Goal: Task Accomplishment & Management: Manage account settings

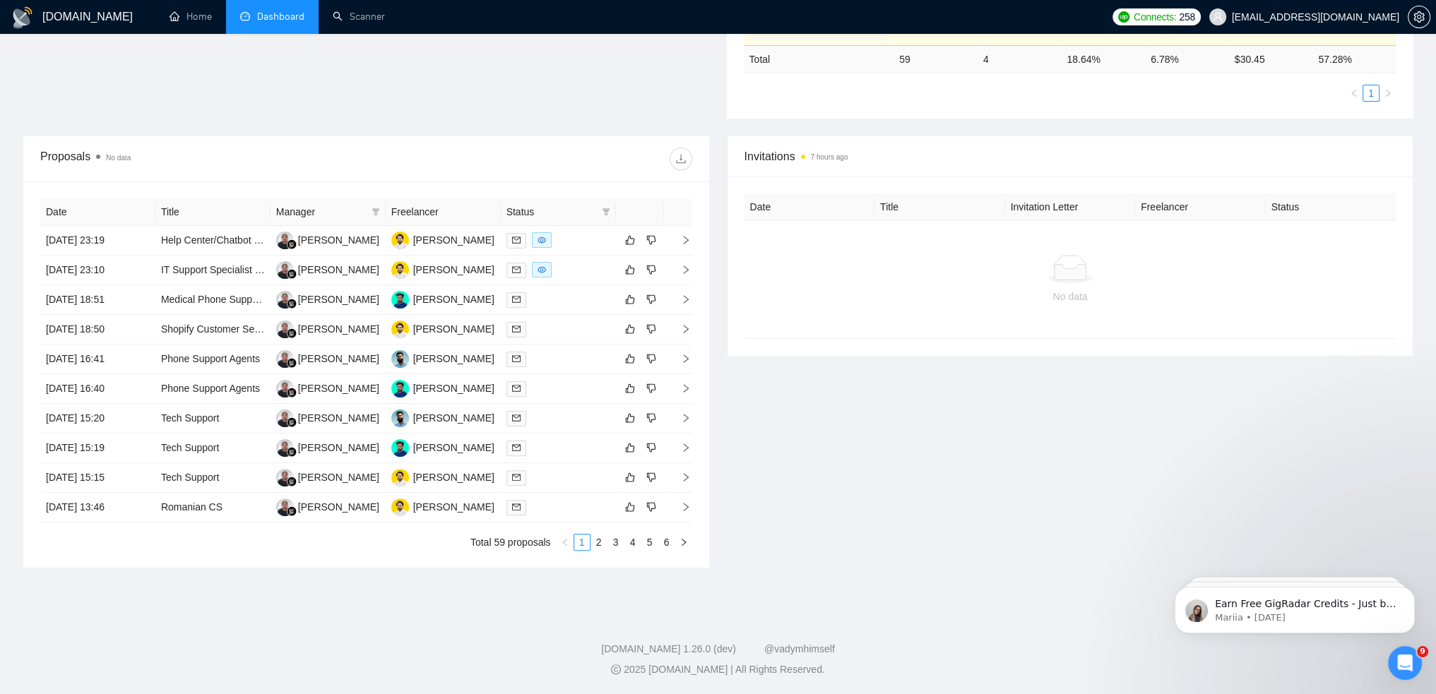
scroll to position [307, 0]
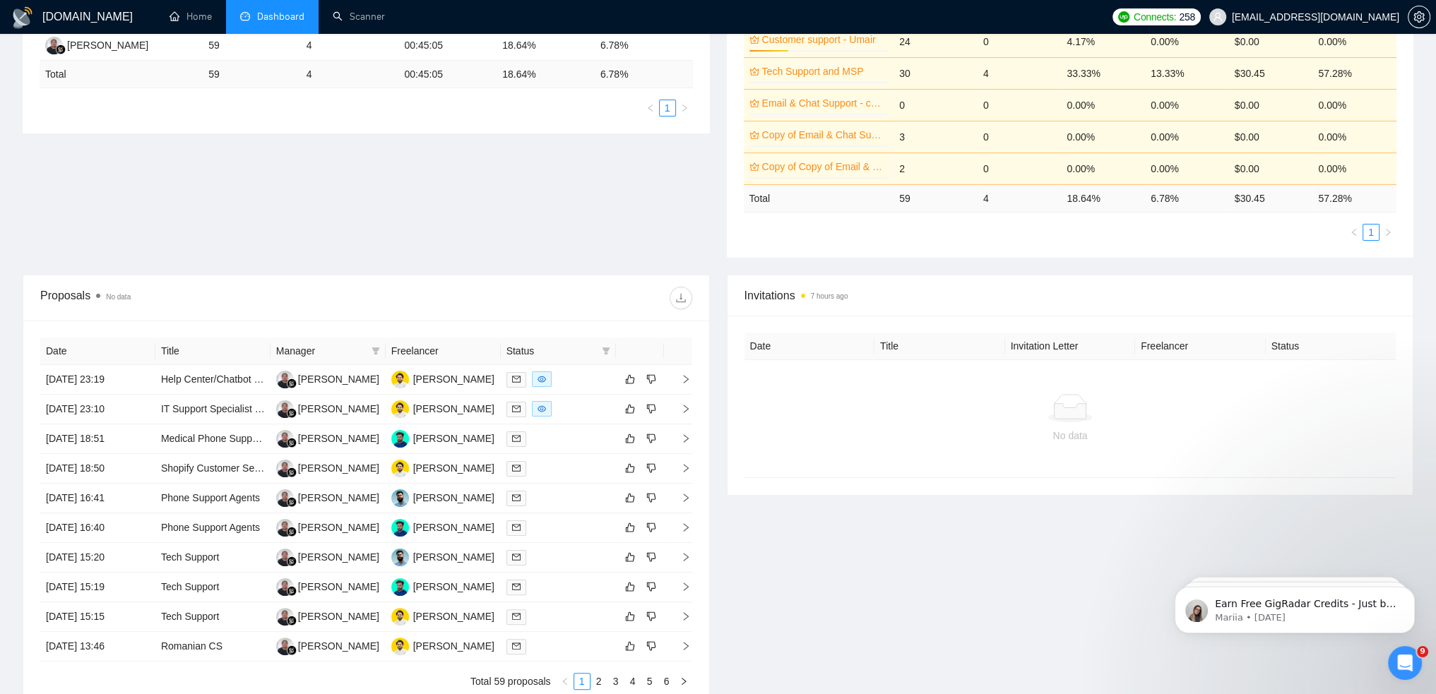
click at [803, 355] on th "Date" at bounding box center [810, 347] width 131 height 28
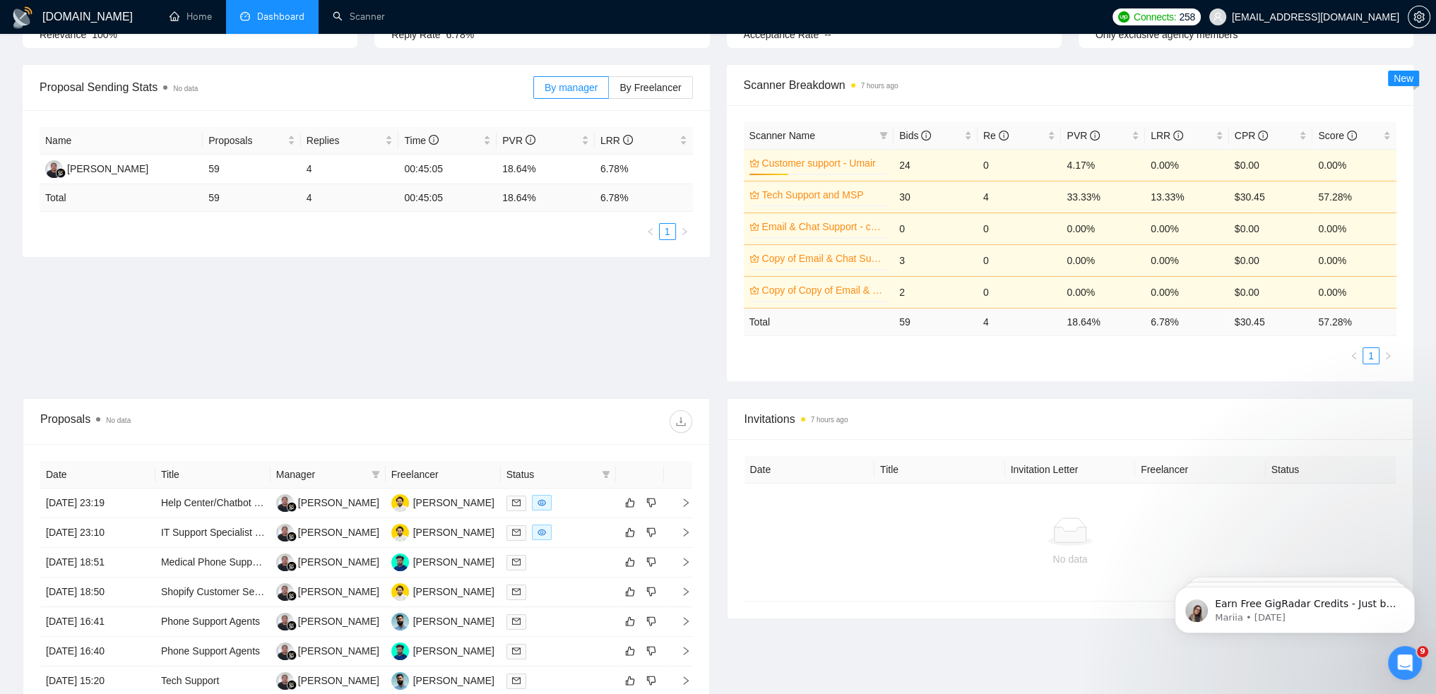
scroll to position [25, 0]
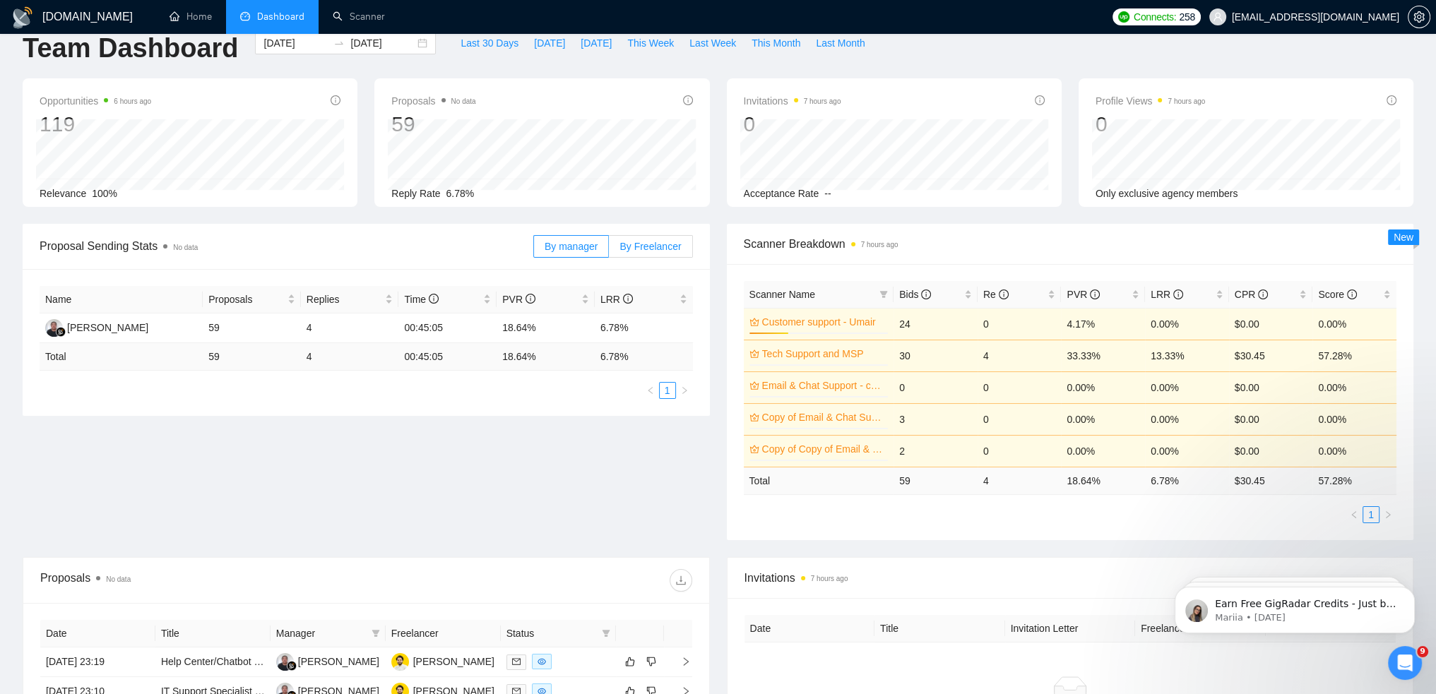
click at [634, 251] on span "By Freelancer" at bounding box center [649, 246] width 61 height 11
click at [609, 250] on input "By Freelancer" at bounding box center [609, 250] width 0 height 0
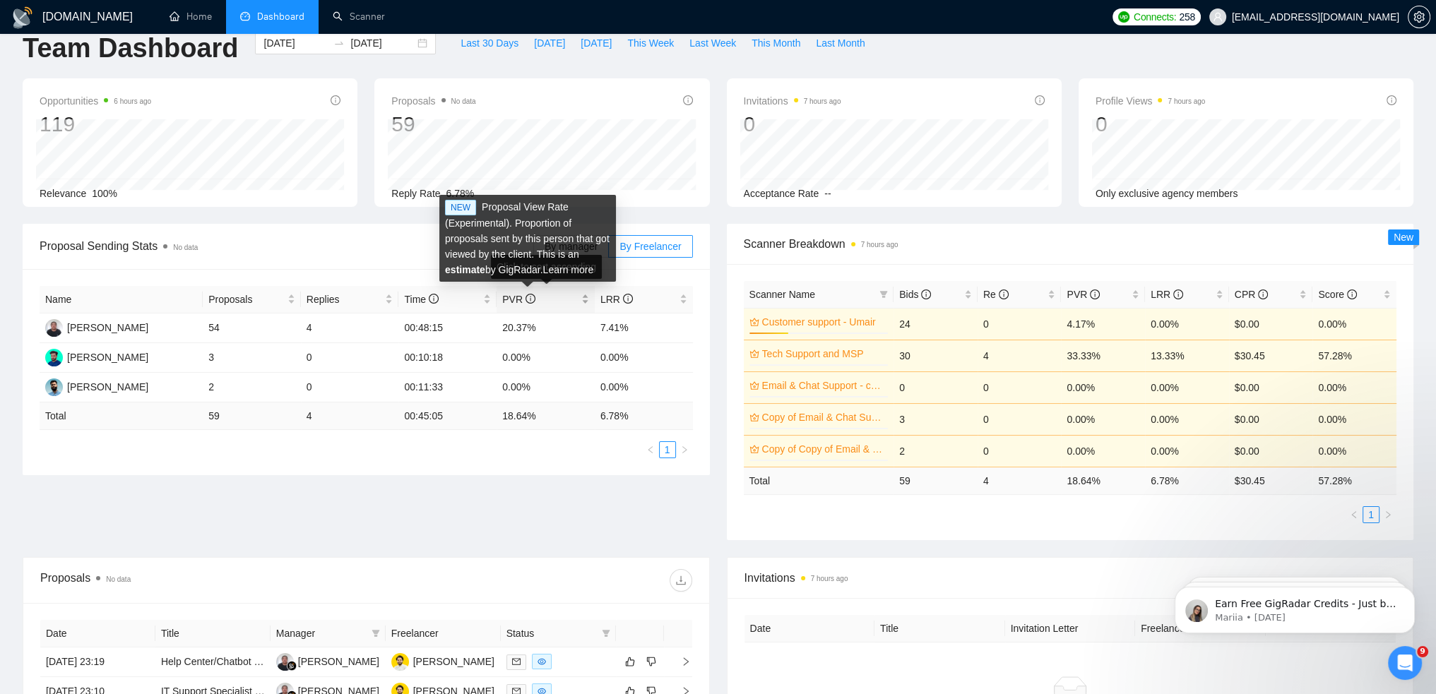
click at [526, 300] on icon "info-circle" at bounding box center [531, 299] width 10 height 10
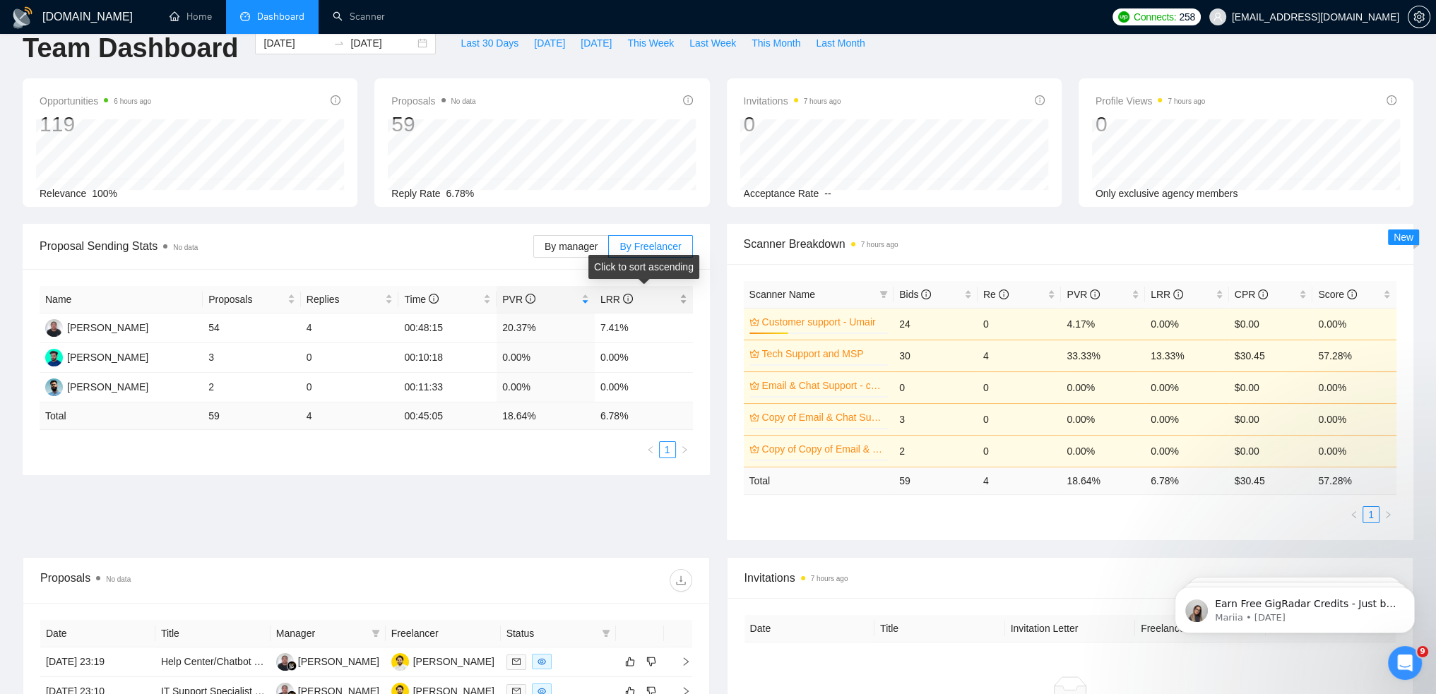
click at [619, 300] on span "LRR" at bounding box center [616, 299] width 32 height 11
click at [591, 247] on span "By manager" at bounding box center [571, 246] width 53 height 11
click at [534, 250] on input "By manager" at bounding box center [534, 250] width 0 height 0
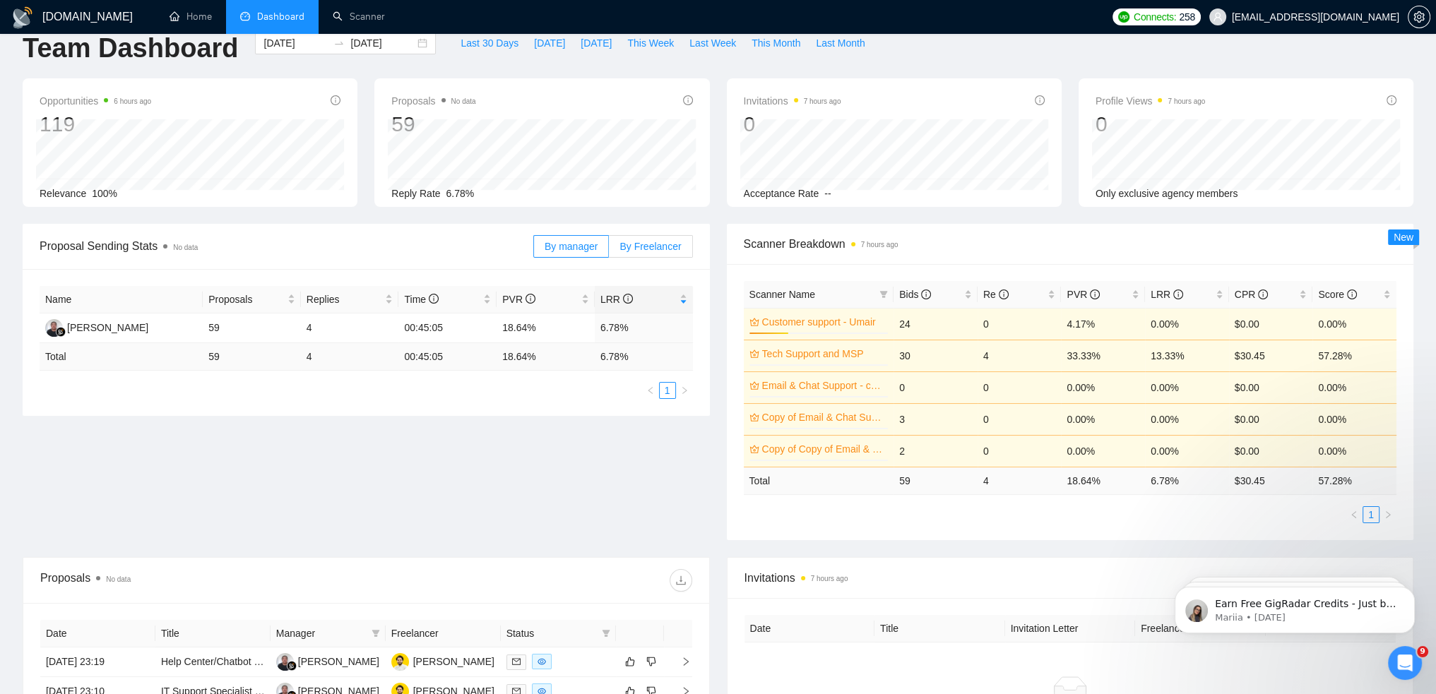
click at [668, 246] on span "By Freelancer" at bounding box center [649, 246] width 61 height 11
click at [609, 250] on input "By Freelancer" at bounding box center [609, 250] width 0 height 0
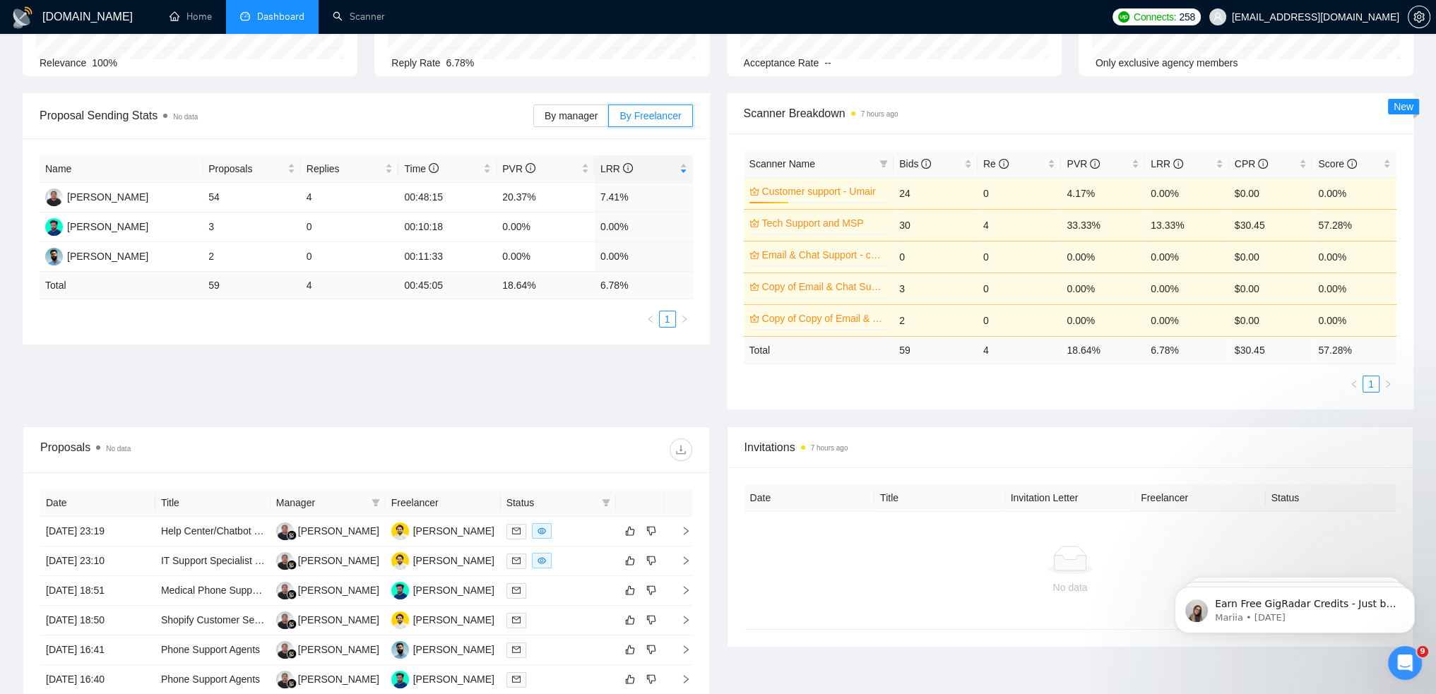
scroll to position [95, 0]
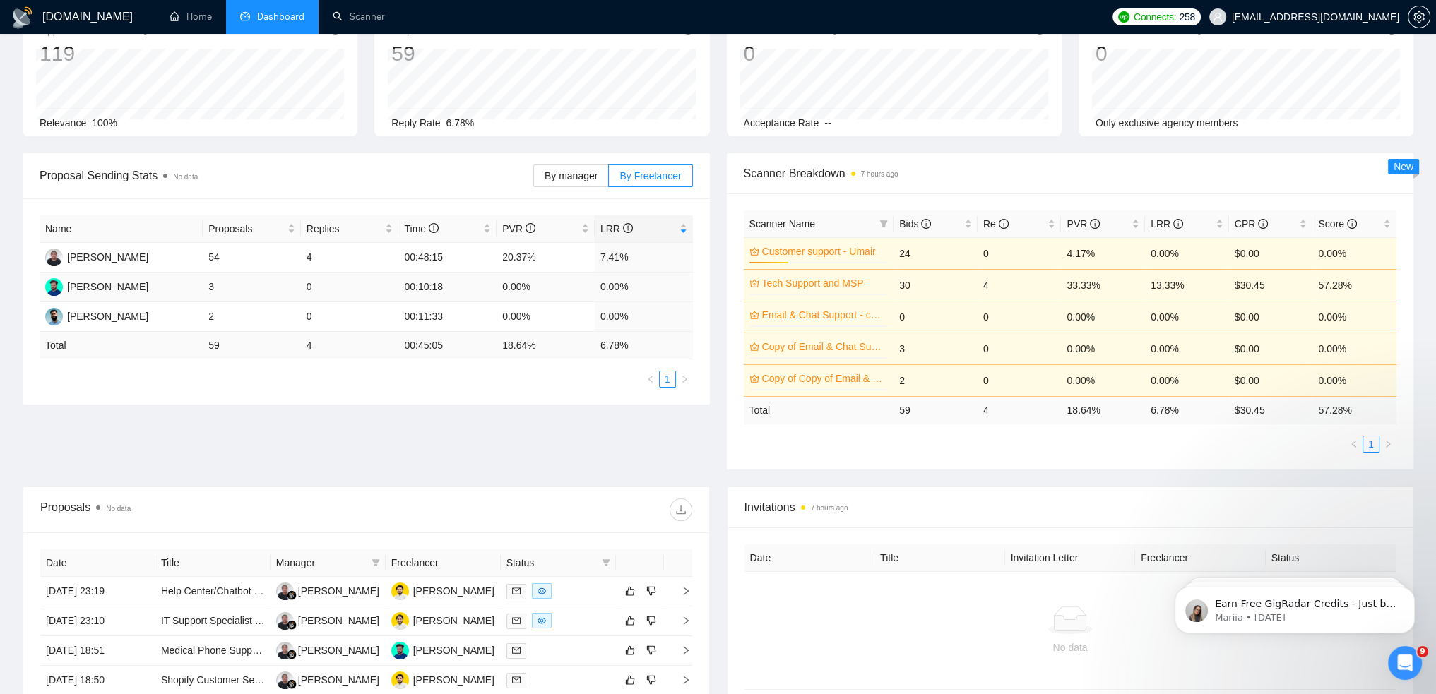
click at [215, 290] on td "3" at bounding box center [252, 288] width 98 height 30
drag, startPoint x: 215, startPoint y: 319, endPoint x: 208, endPoint y: 320, distance: 7.2
click at [208, 320] on td "2" at bounding box center [252, 317] width 98 height 30
click at [208, 262] on td "54" at bounding box center [252, 258] width 98 height 30
drag, startPoint x: 208, startPoint y: 254, endPoint x: 220, endPoint y: 254, distance: 12.0
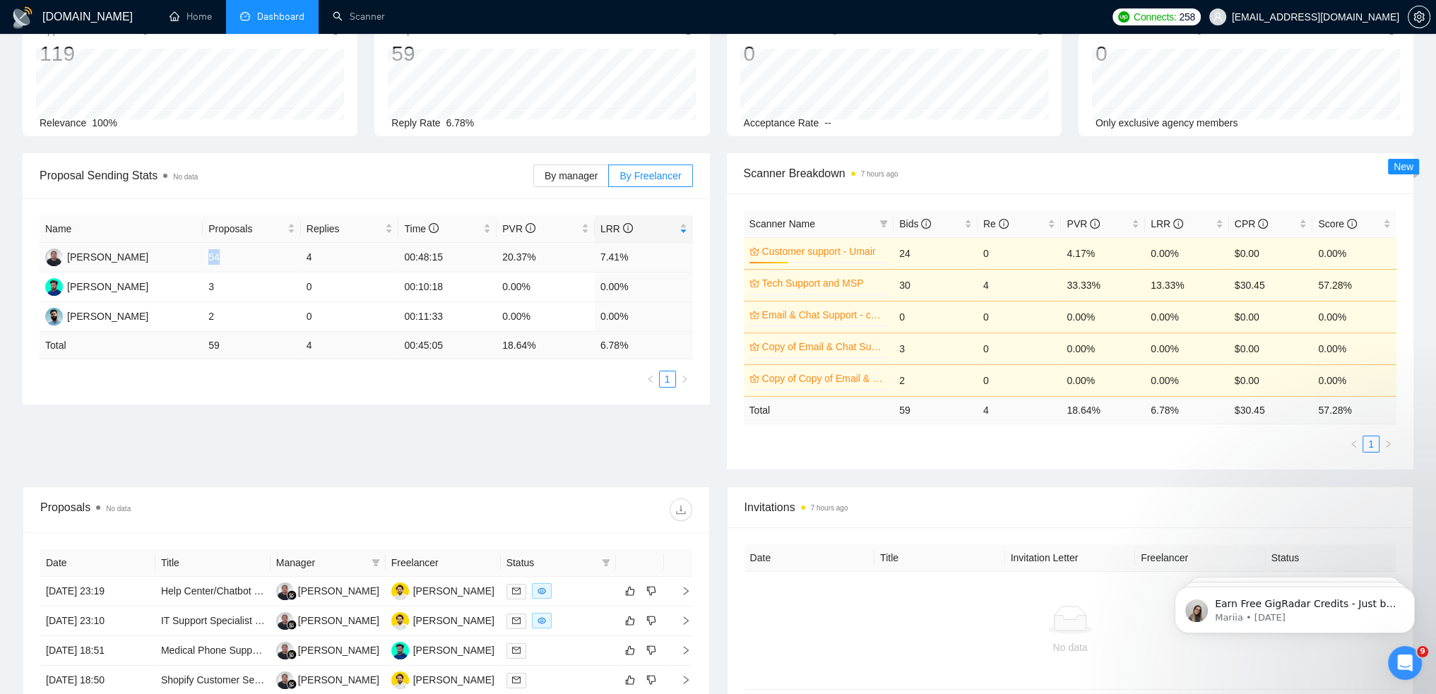
click at [220, 254] on td "54" at bounding box center [252, 258] width 98 height 30
click at [231, 261] on td "54" at bounding box center [252, 258] width 98 height 30
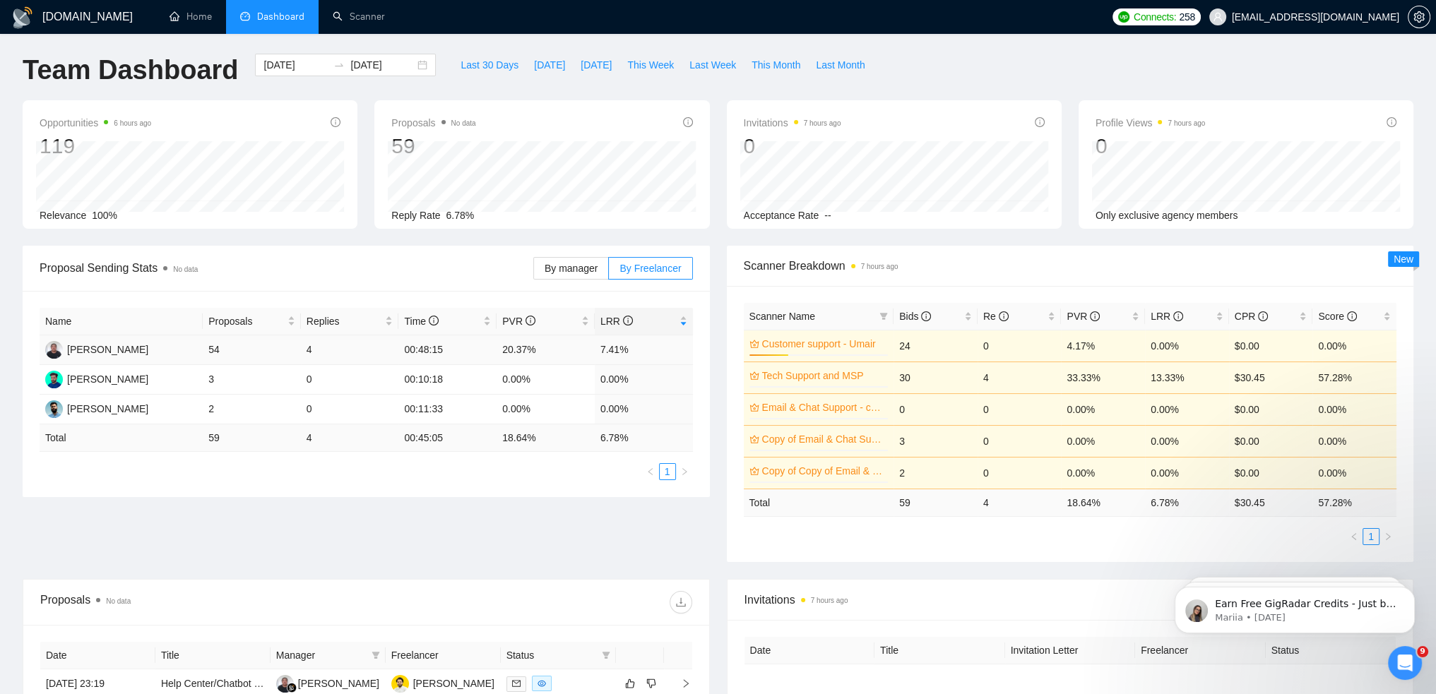
scroll to position [0, 0]
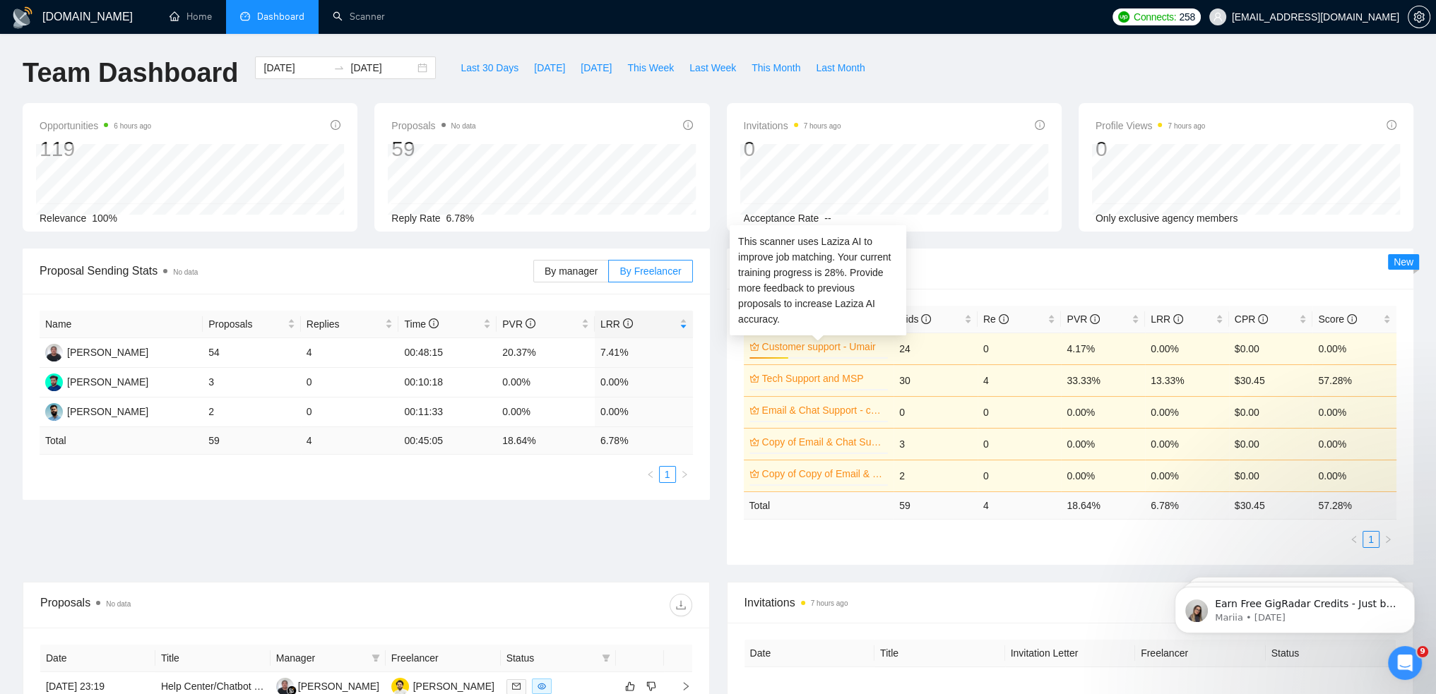
click at [846, 344] on link "Customer support - Umair" at bounding box center [824, 347] width 124 height 16
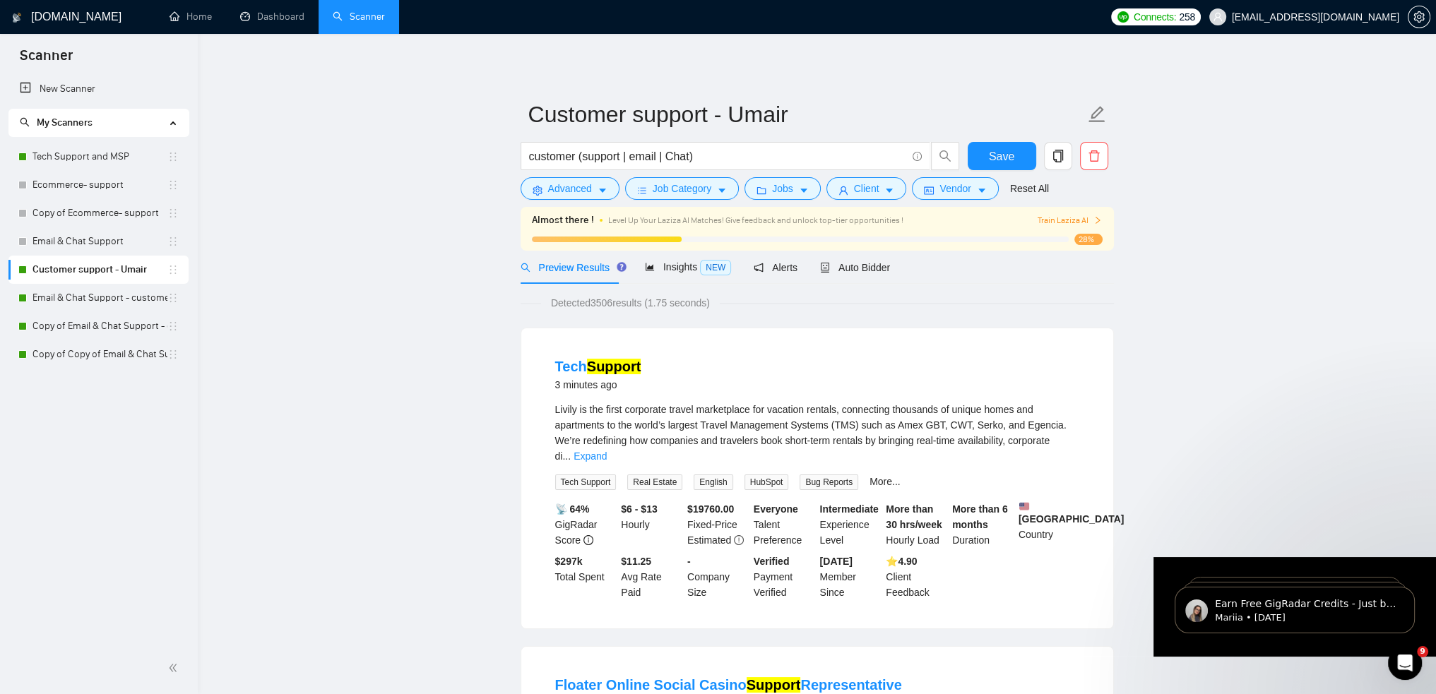
click at [864, 268] on span "Auto Bidder" at bounding box center [855, 267] width 70 height 11
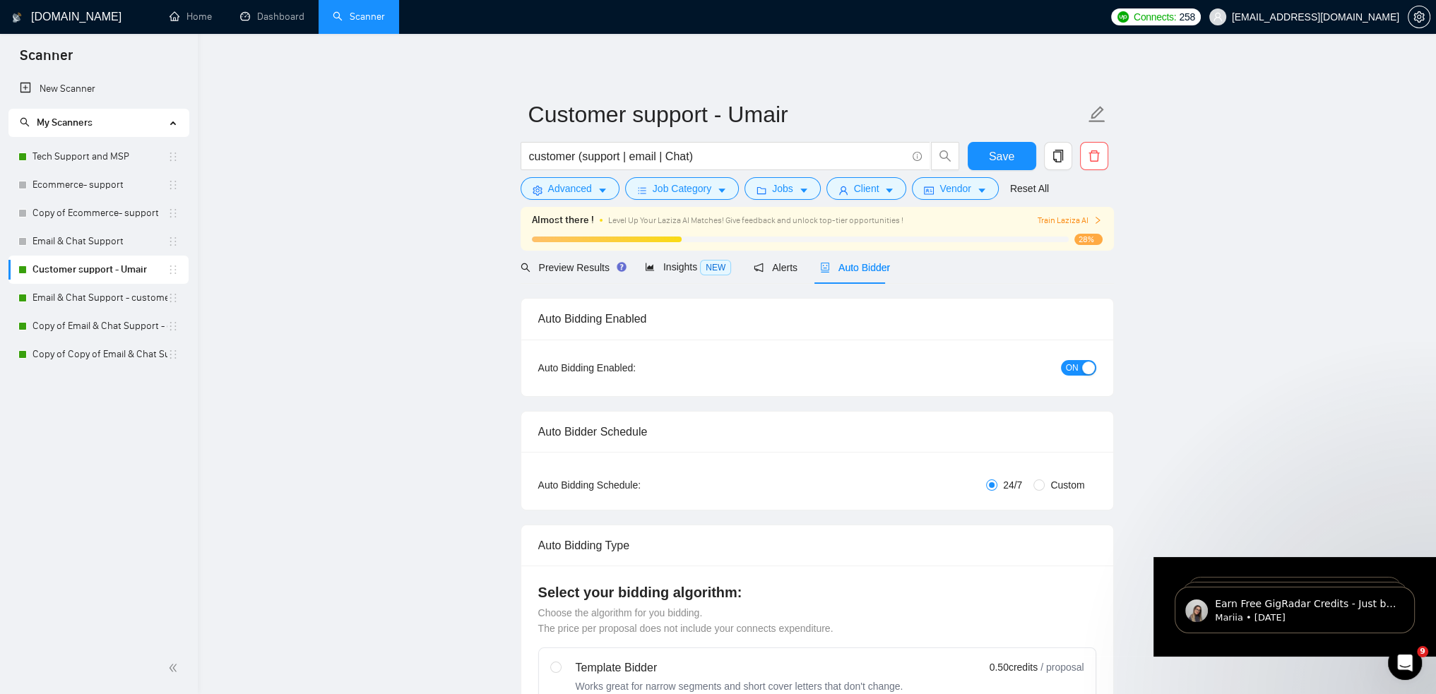
checkbox input "true"
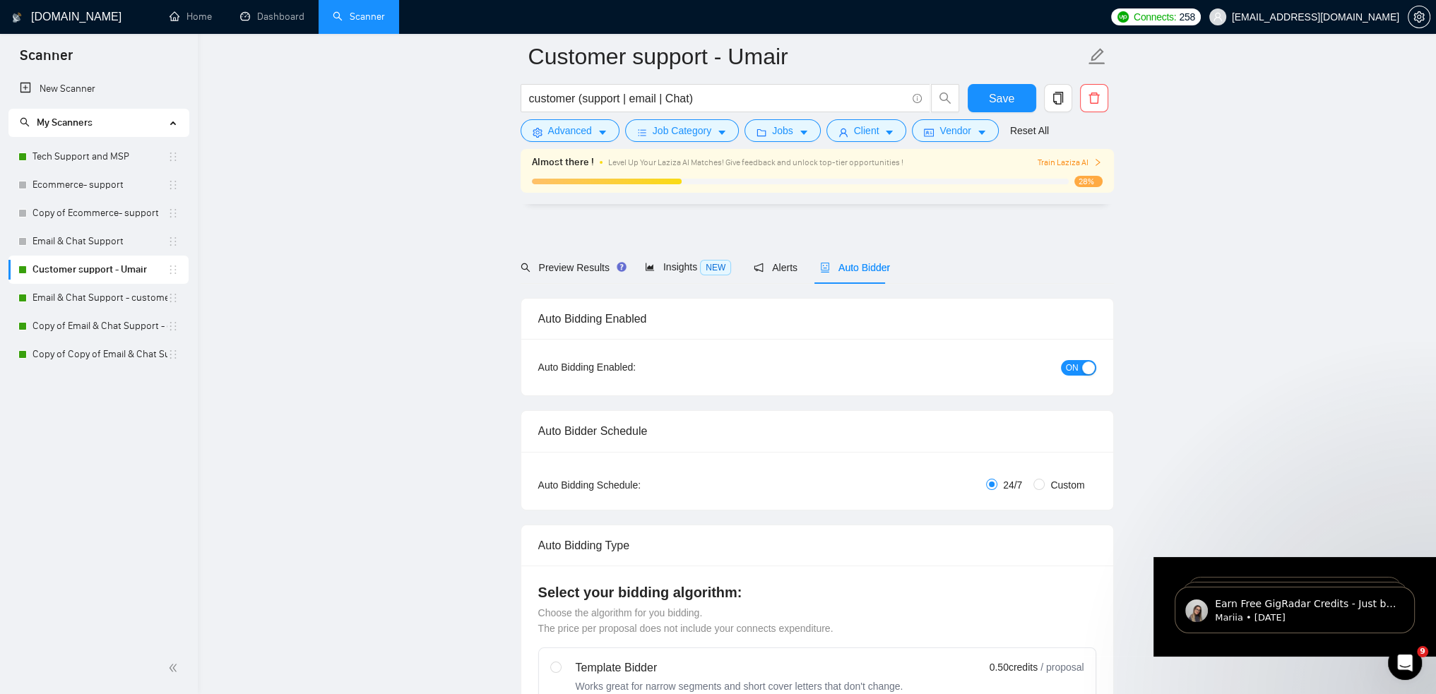
scroll to position [71, 0]
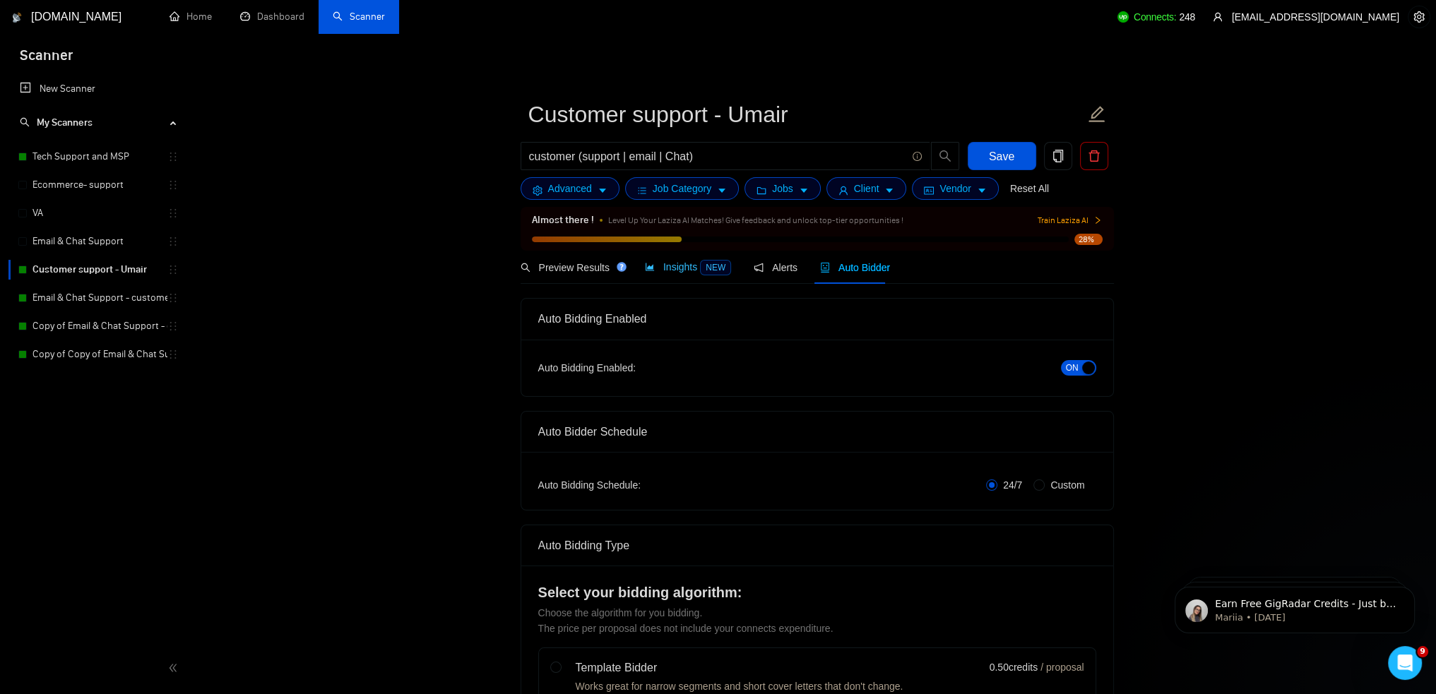
click at [670, 262] on span "Insights NEW" at bounding box center [688, 266] width 86 height 11
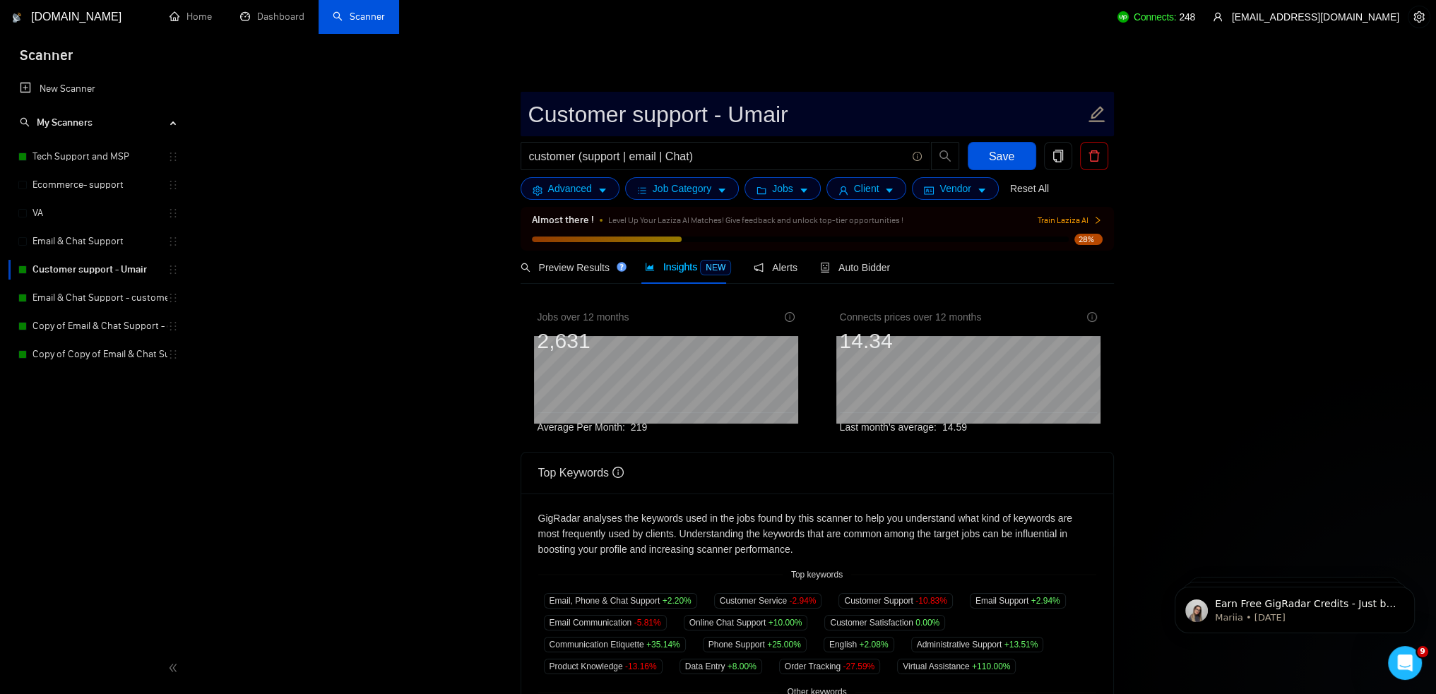
click at [1101, 112] on icon "edit" at bounding box center [1097, 114] width 18 height 18
click at [844, 115] on input "Customer support - Umair" at bounding box center [806, 114] width 557 height 35
type input "Customer support - Humayun"
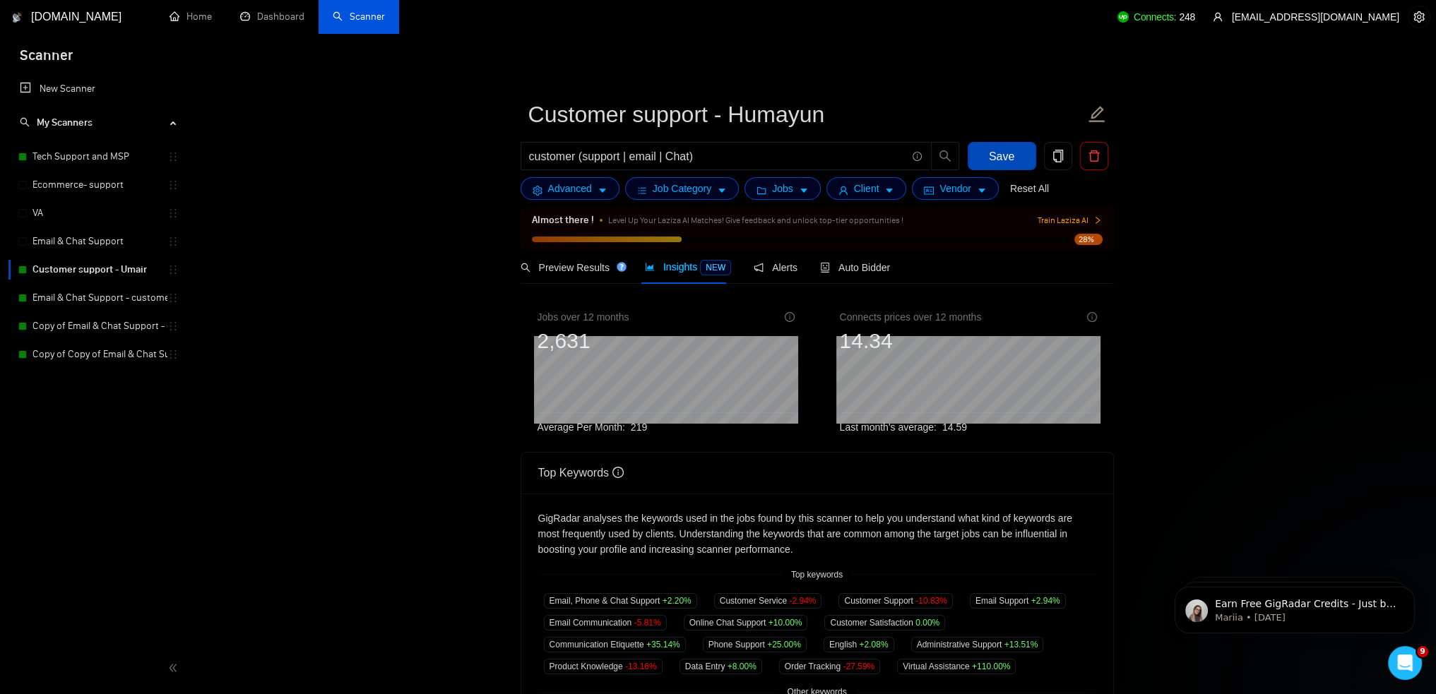
click at [1014, 149] on button "Save" at bounding box center [1002, 156] width 69 height 28
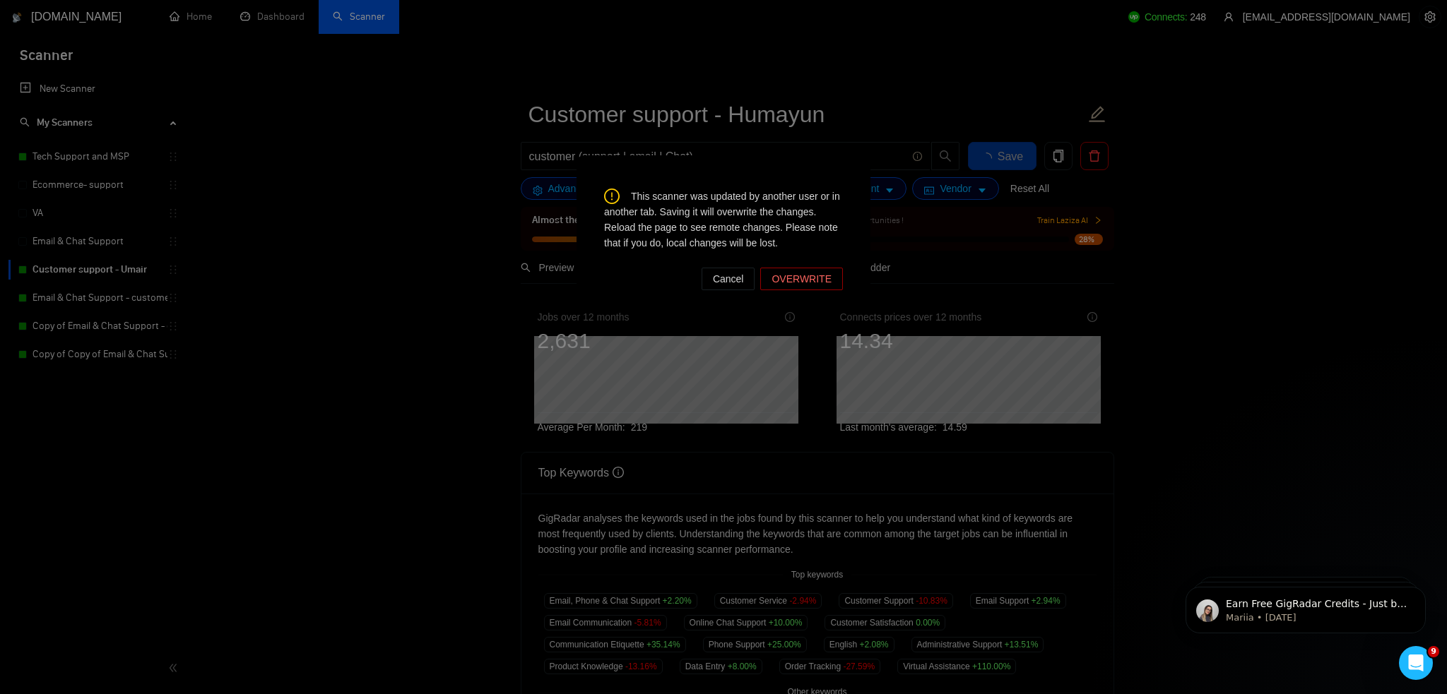
click at [814, 273] on span "OVERWRITE" at bounding box center [801, 279] width 60 height 16
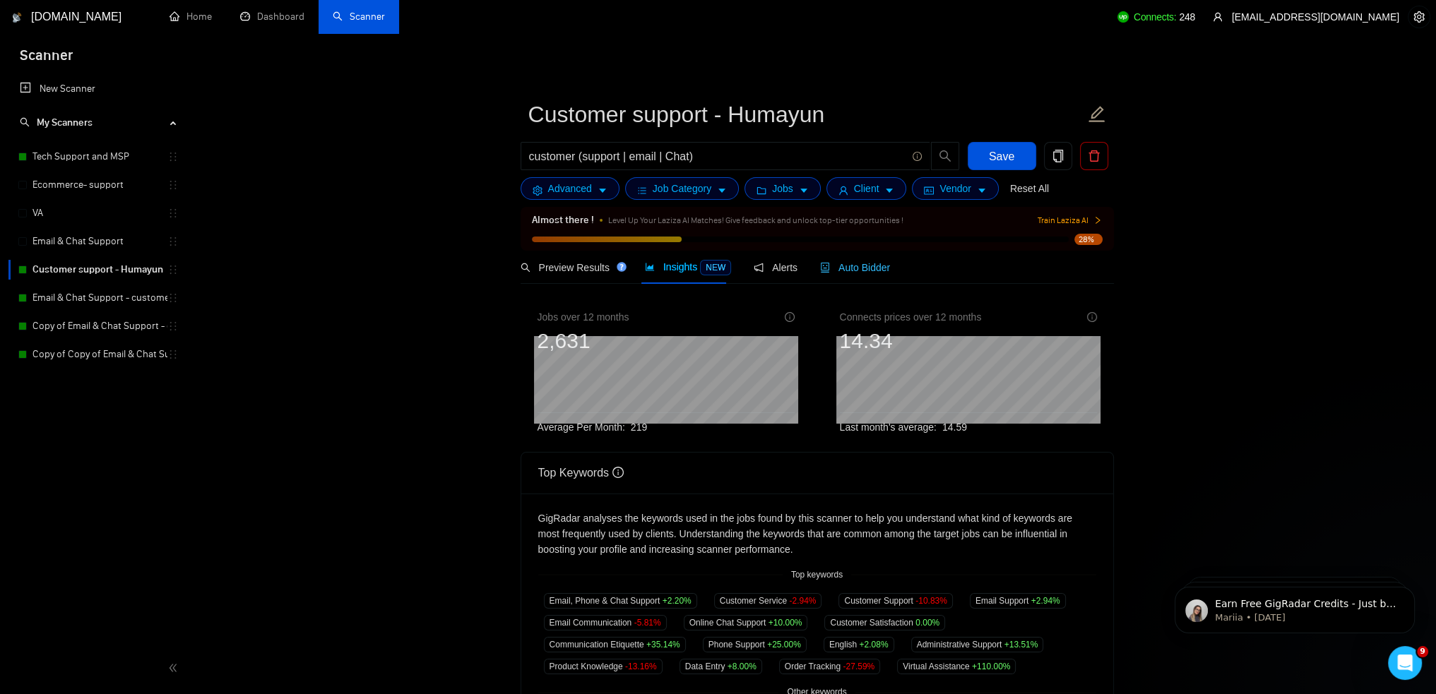
click at [842, 263] on span "Auto Bidder" at bounding box center [855, 267] width 70 height 11
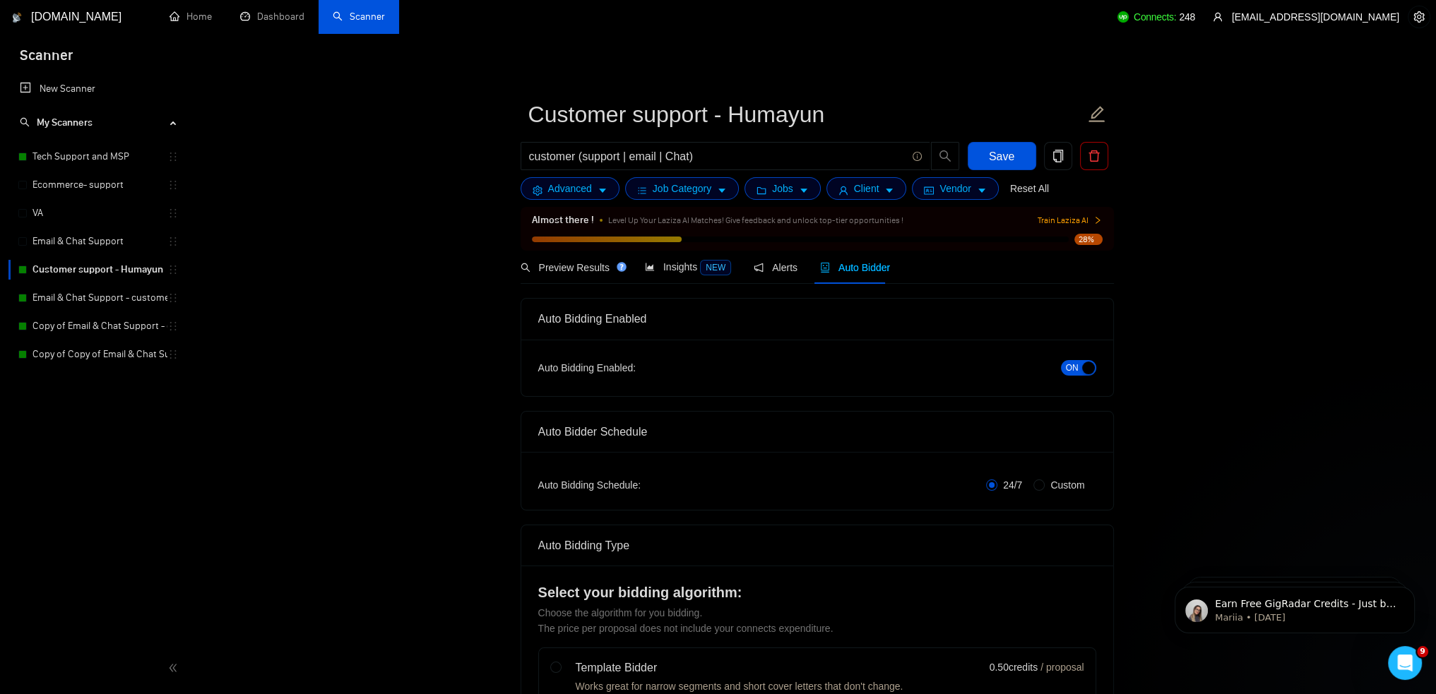
checkbox input "true"
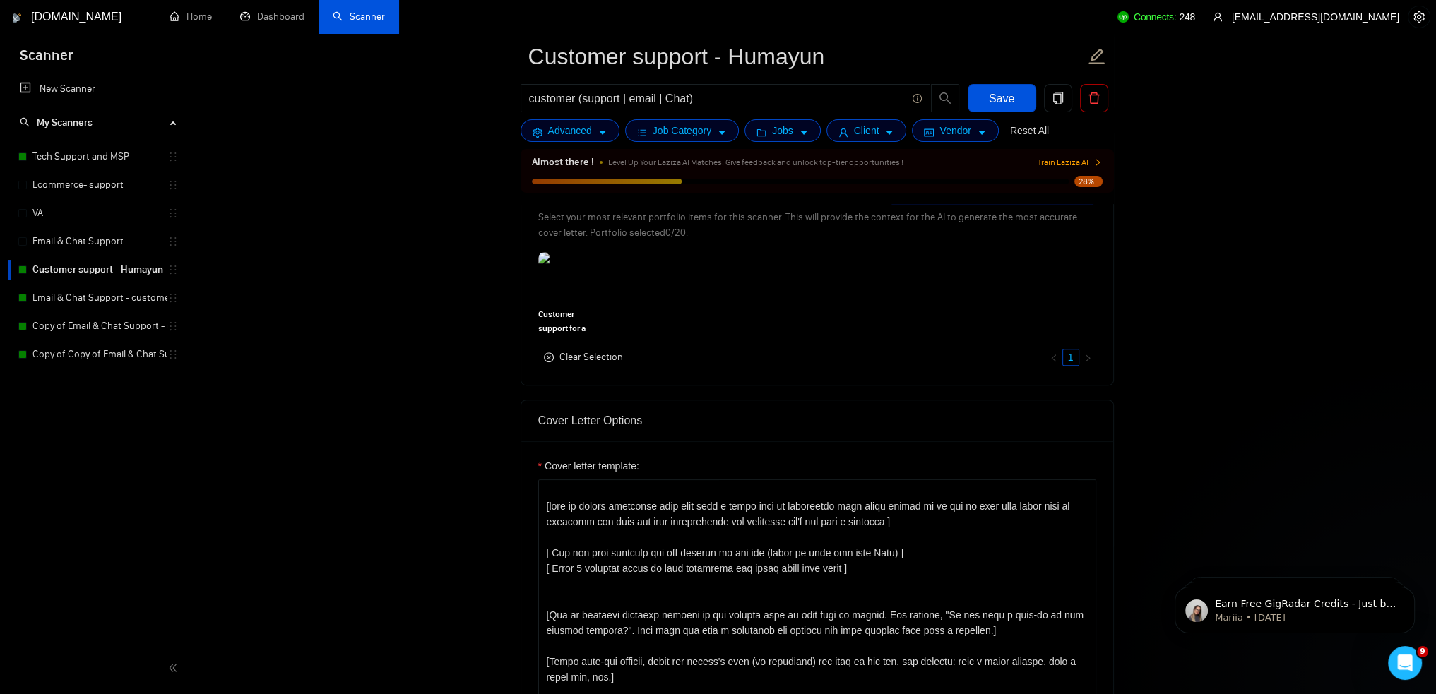
scroll to position [1060, 0]
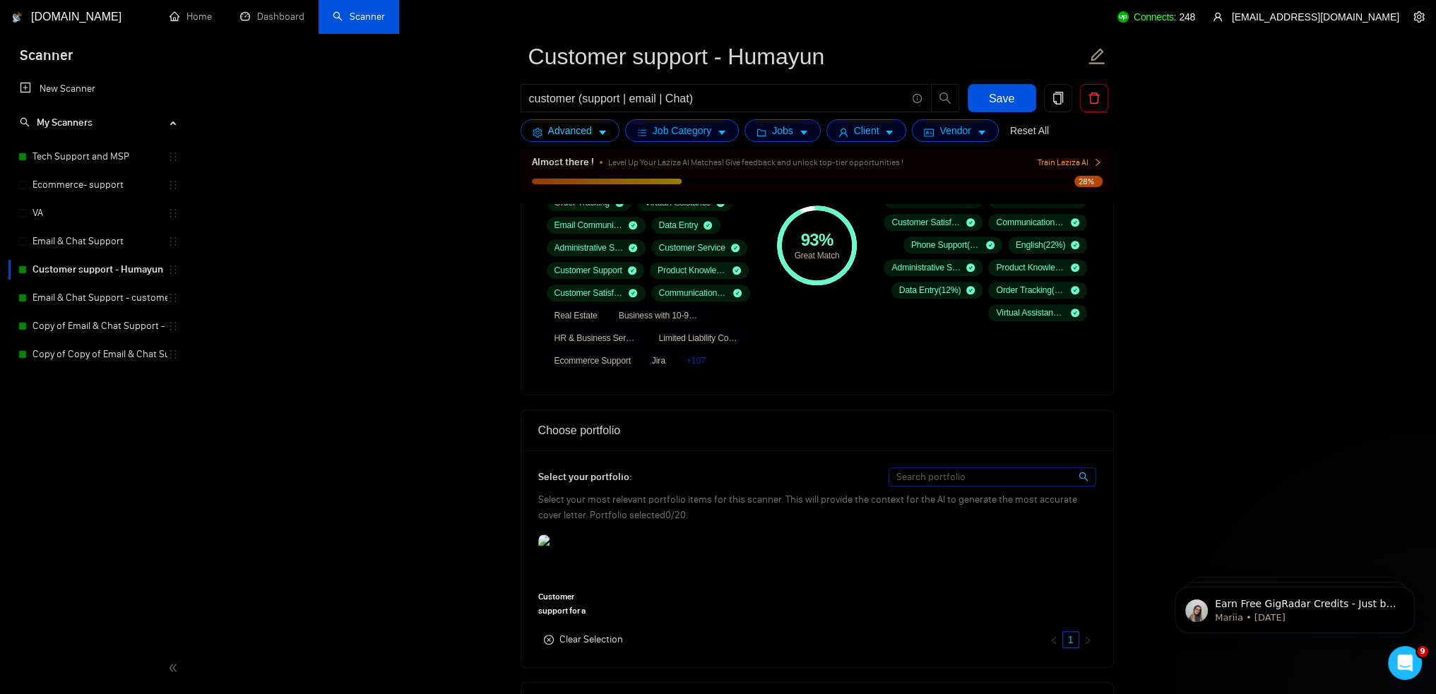
click at [600, 136] on icon "caret-down" at bounding box center [603, 133] width 10 height 10
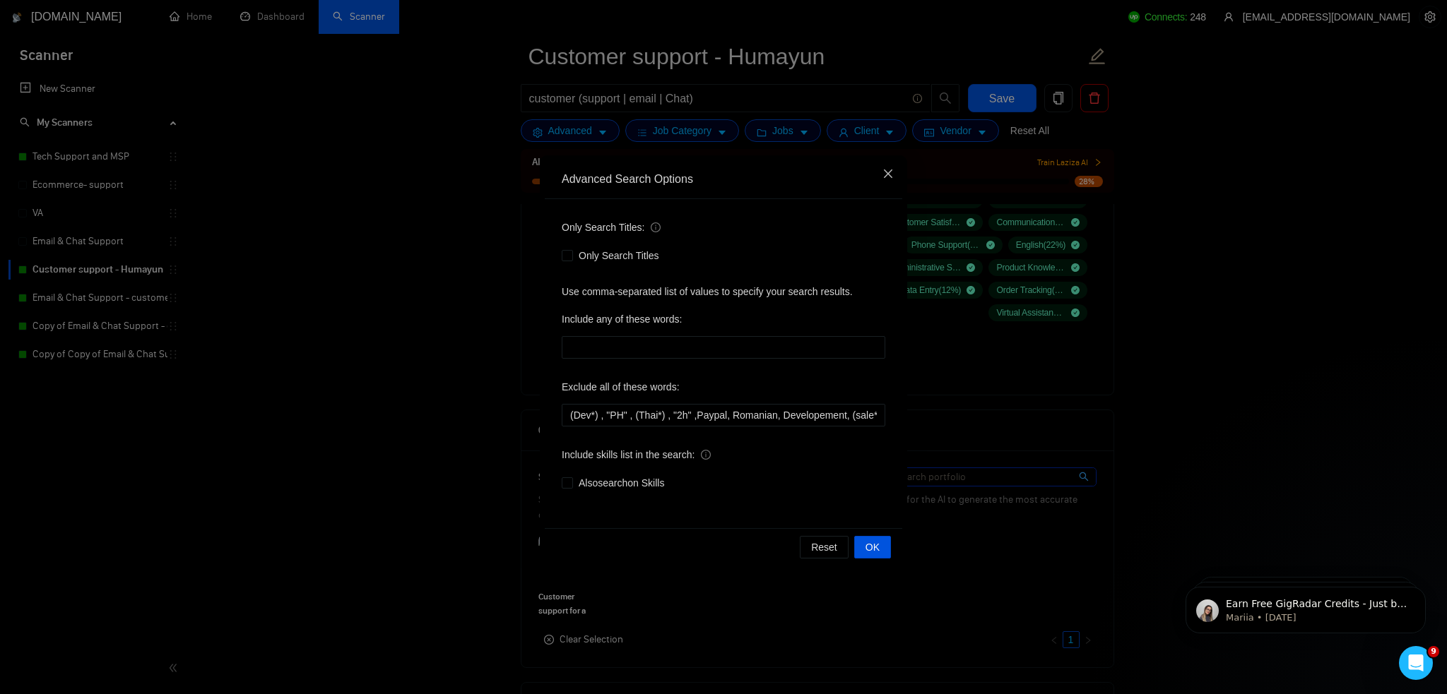
click at [887, 170] on icon "close" at bounding box center [887, 173] width 11 height 11
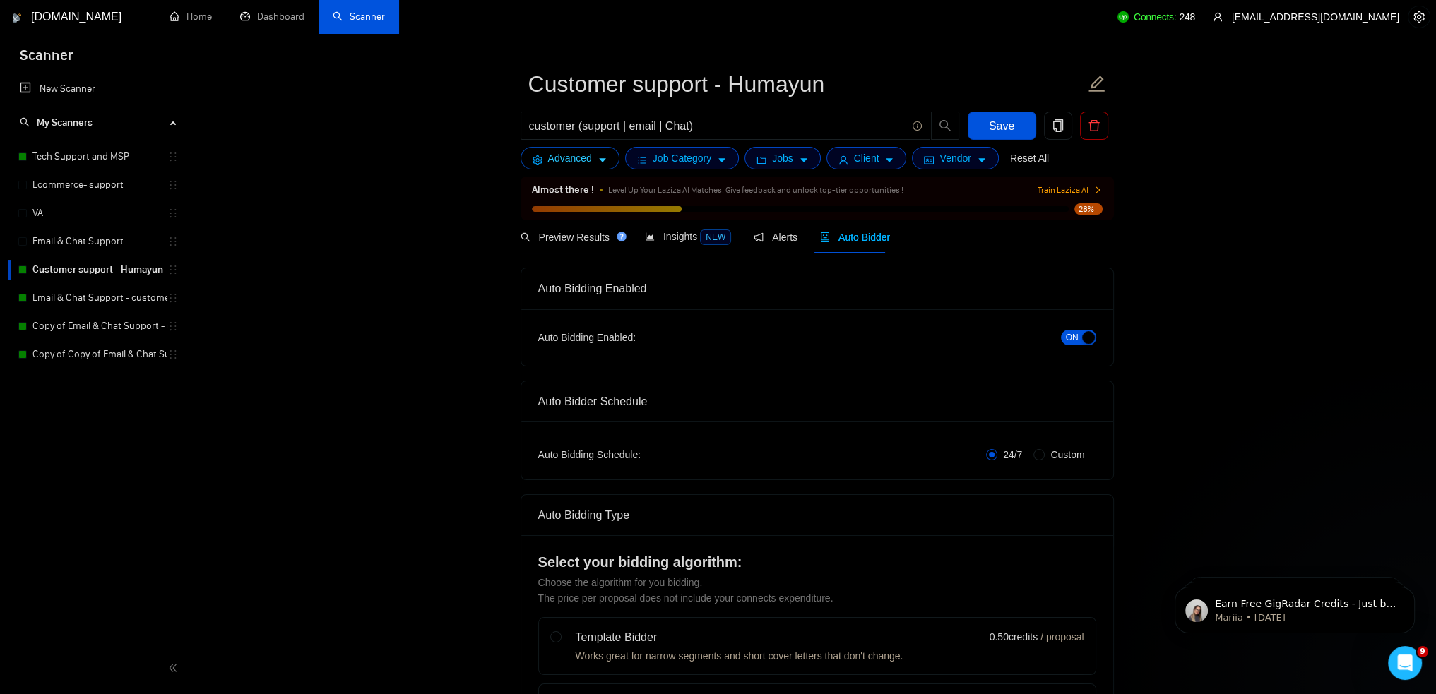
scroll to position [0, 0]
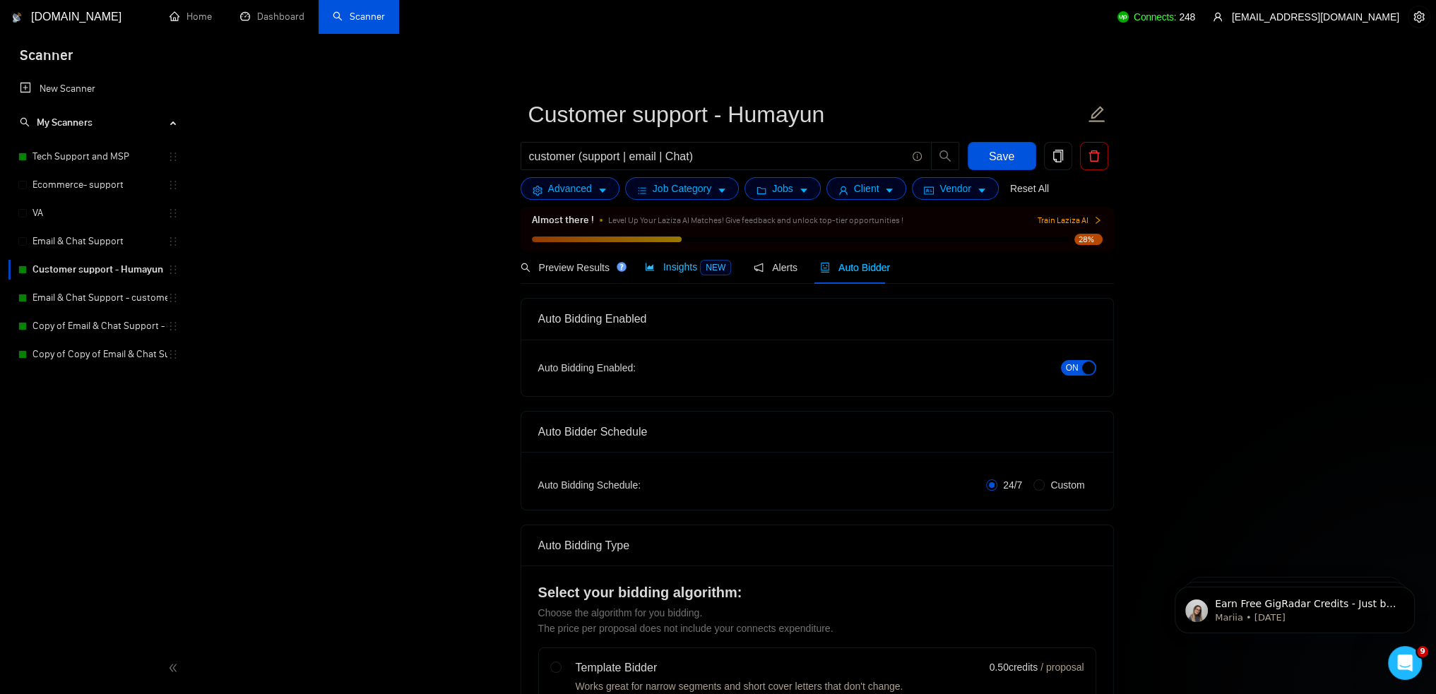
click at [685, 266] on span "Insights NEW" at bounding box center [688, 266] width 86 height 11
